Goal: Task Accomplishment & Management: Complete application form

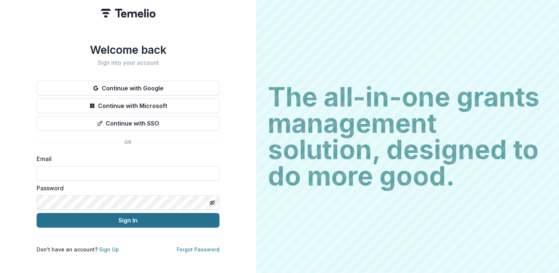
type input "**********"
click at [133, 216] on button "Sign In" at bounding box center [128, 220] width 183 height 15
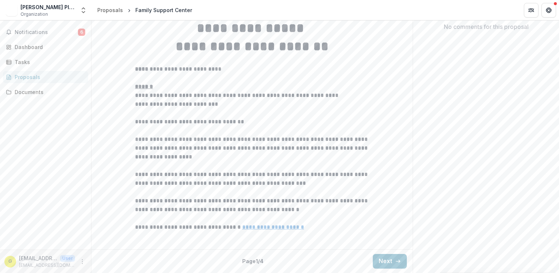
scroll to position [223, 0]
click at [391, 261] on button "Next" at bounding box center [390, 261] width 34 height 15
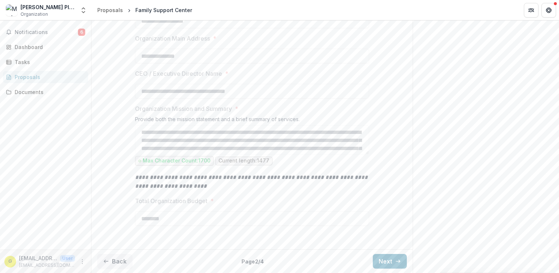
scroll to position [267, 0]
click at [386, 258] on button "Next" at bounding box center [390, 261] width 34 height 15
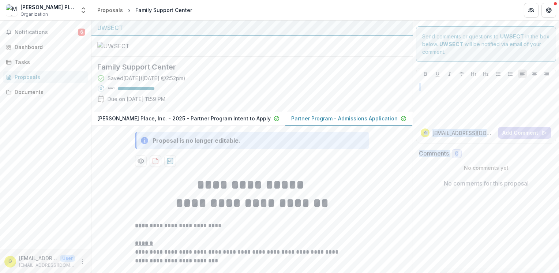
drag, startPoint x: 559, startPoint y: 69, endPoint x: 550, endPoint y: 154, distance: 85.3
click at [550, 154] on div "**********" at bounding box center [324, 146] width 467 height 252
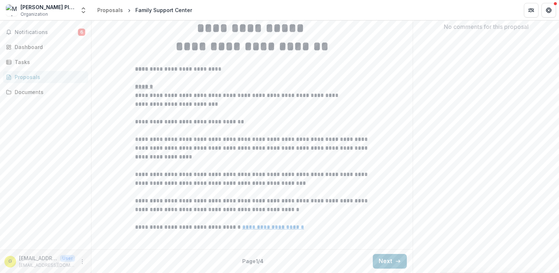
scroll to position [223, 0]
click at [391, 261] on button "Next" at bounding box center [390, 261] width 34 height 15
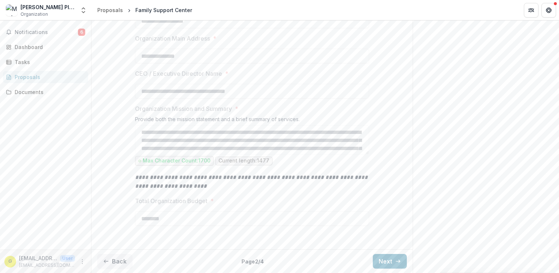
scroll to position [267, 0]
click at [391, 262] on button "Next" at bounding box center [390, 261] width 34 height 15
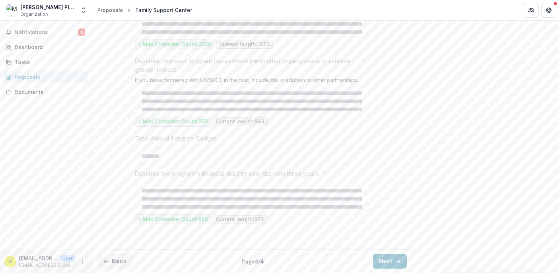
scroll to position [778, 0]
click at [396, 258] on icon "button" at bounding box center [398, 261] width 6 height 6
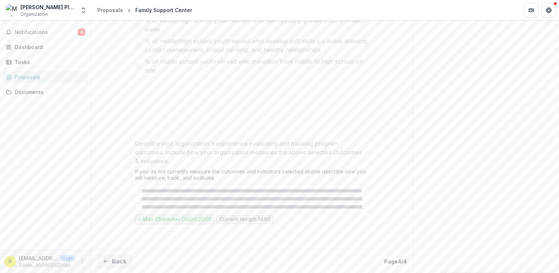
scroll to position [623, 0]
click at [120, 259] on button "Back" at bounding box center [114, 261] width 35 height 15
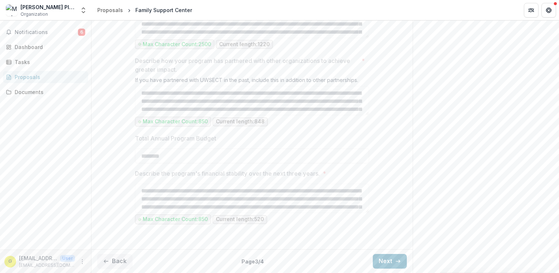
scroll to position [778, 0]
click at [118, 259] on button "Back" at bounding box center [114, 261] width 35 height 15
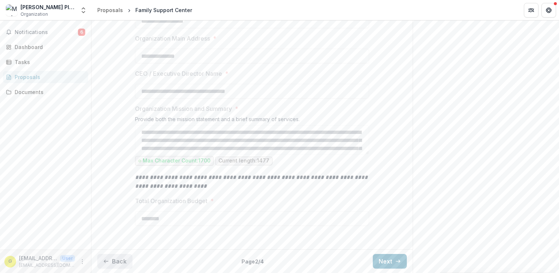
scroll to position [267, 0]
click at [119, 259] on button "Back" at bounding box center [114, 261] width 35 height 15
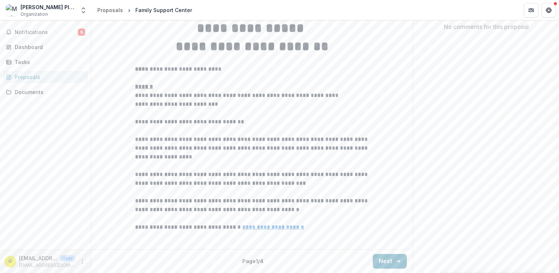
click at [556, 156] on div "Send comments or questions to UWSECT in the box below. UWSECT will be notified …" at bounding box center [486, 68] width 146 height 409
click at [387, 259] on button "Next" at bounding box center [390, 261] width 34 height 15
click at [390, 261] on button "Next" at bounding box center [390, 261] width 34 height 15
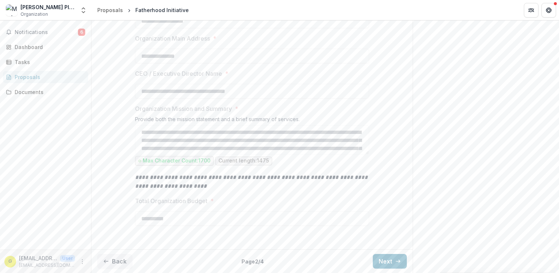
scroll to position [267, 0]
click at [380, 260] on button "Next" at bounding box center [390, 261] width 34 height 15
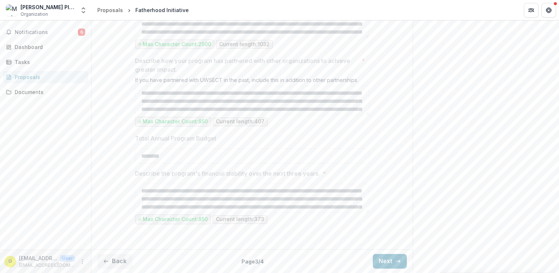
scroll to position [778, 0]
click at [82, 262] on icon "More" at bounding box center [82, 262] width 6 height 6
click at [111, 257] on button "Logout" at bounding box center [130, 258] width 78 height 12
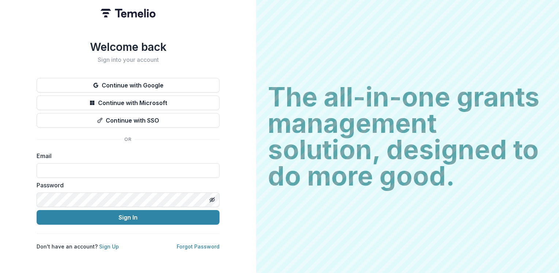
type input "**********"
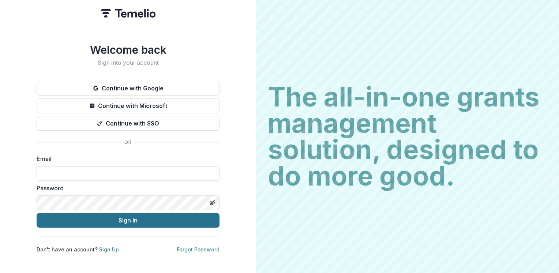
type input "**********"
click at [134, 217] on button "Sign In" at bounding box center [128, 220] width 183 height 15
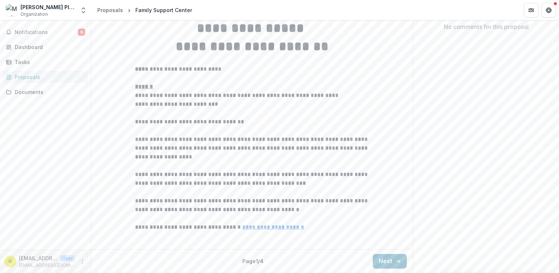
scroll to position [223, 0]
click at [389, 260] on button "Next" at bounding box center [390, 261] width 34 height 15
click at [400, 261] on button "Next" at bounding box center [390, 261] width 34 height 15
